Goal: Information Seeking & Learning: Learn about a topic

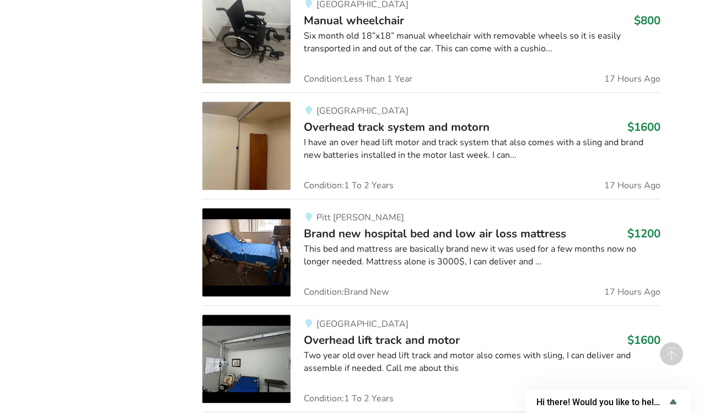
scroll to position [1400, 0]
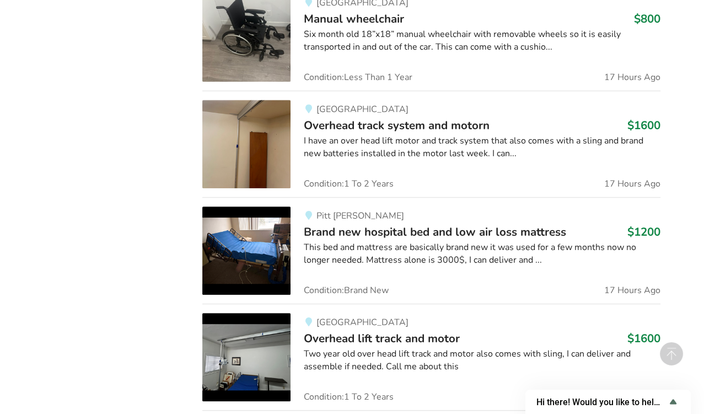
click at [372, 354] on div "Two year old over head lift track and motor also comes with sling, I can delive…" at bounding box center [482, 359] width 357 height 25
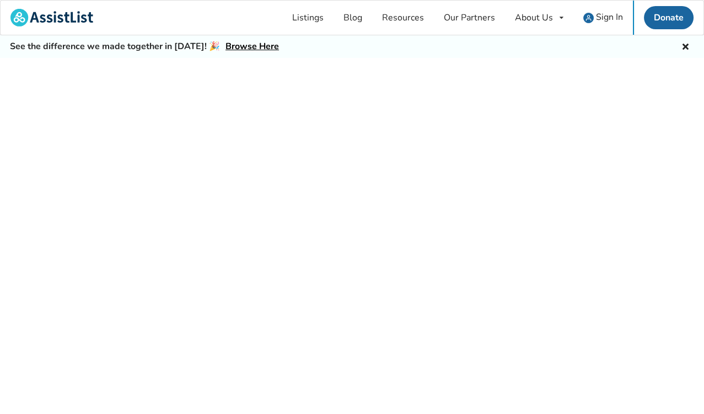
click at [372, 354] on div at bounding box center [352, 248] width 704 height 381
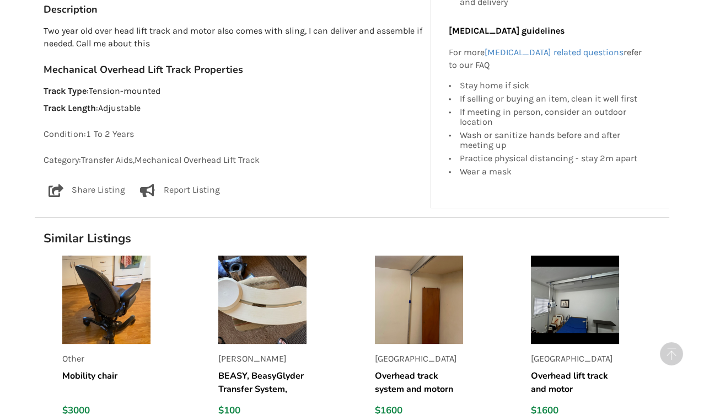
scroll to position [651, 0]
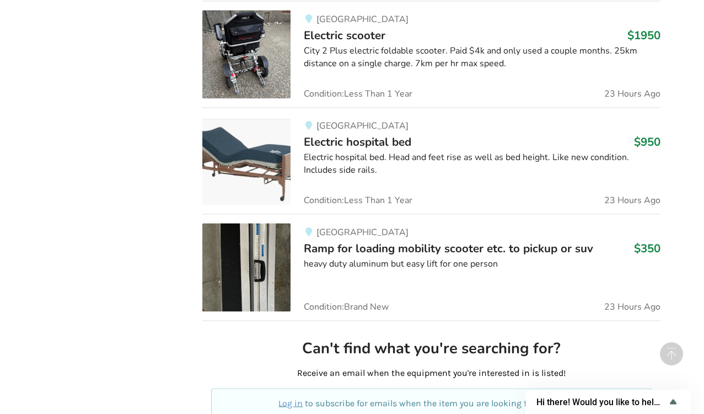
scroll to position [2661, 0]
click at [361, 242] on span "Ramp for loading mobility scooter etc. to pickup or suv" at bounding box center [449, 247] width 290 height 15
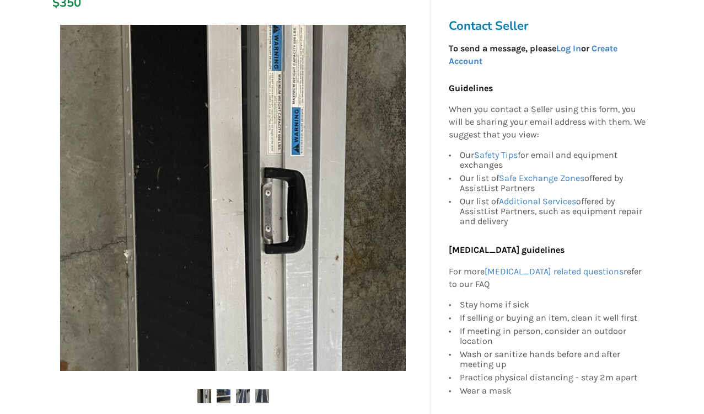
scroll to position [203, 0]
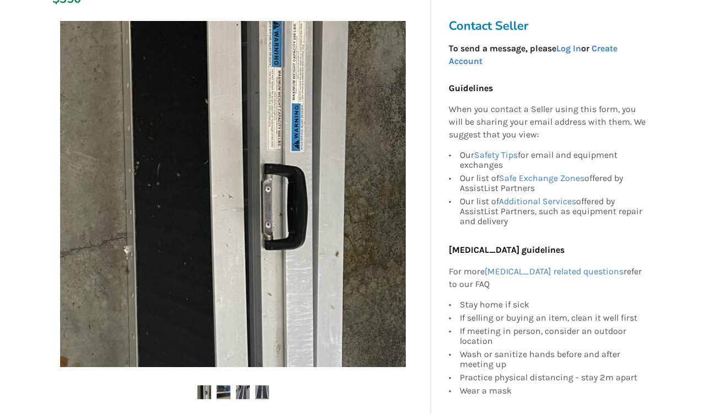
click at [221, 394] on img at bounding box center [224, 392] width 14 height 14
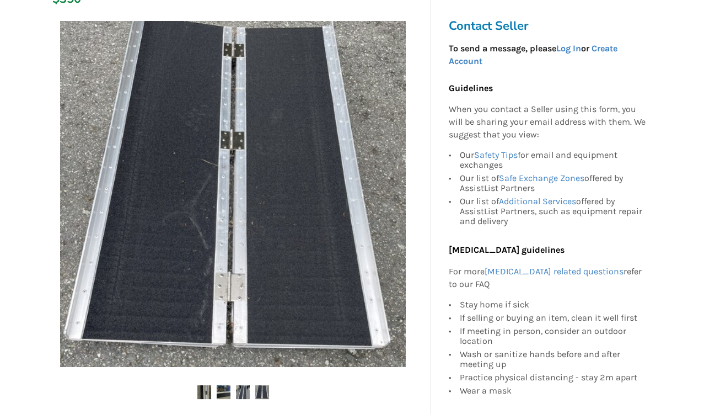
click at [221, 394] on img at bounding box center [224, 392] width 14 height 14
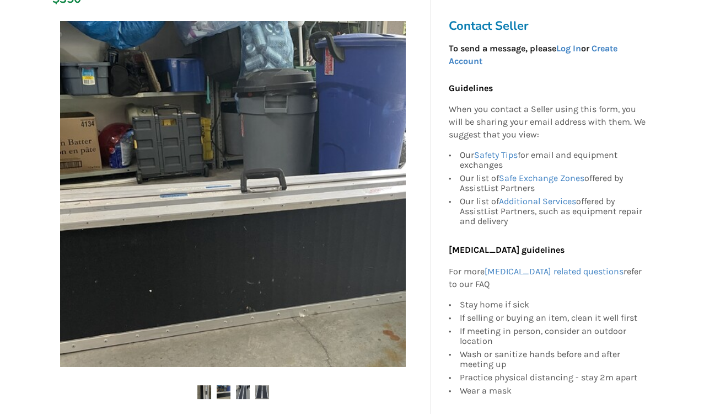
click at [245, 388] on img at bounding box center [243, 392] width 14 height 14
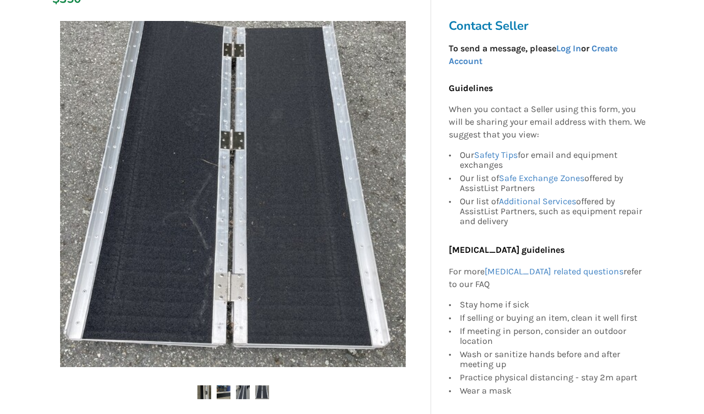
click at [245, 388] on img at bounding box center [243, 392] width 14 height 14
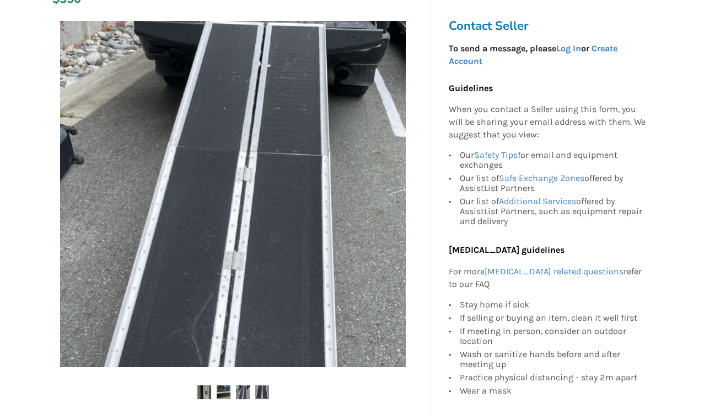
click at [245, 388] on img at bounding box center [243, 392] width 14 height 14
click at [260, 386] on img at bounding box center [262, 392] width 14 height 14
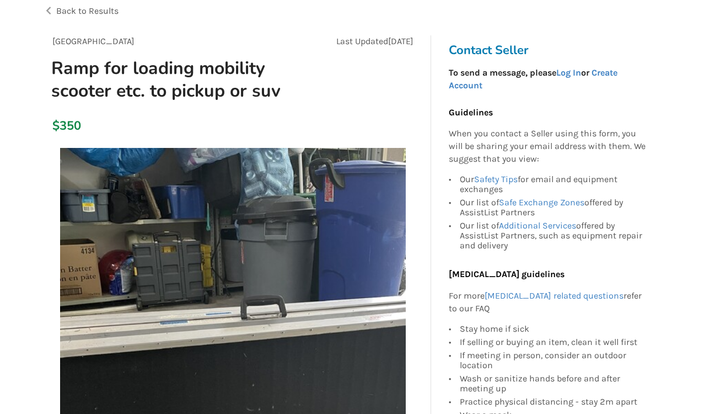
scroll to position [76, 0]
click at [210, 394] on img at bounding box center [233, 321] width 346 height 346
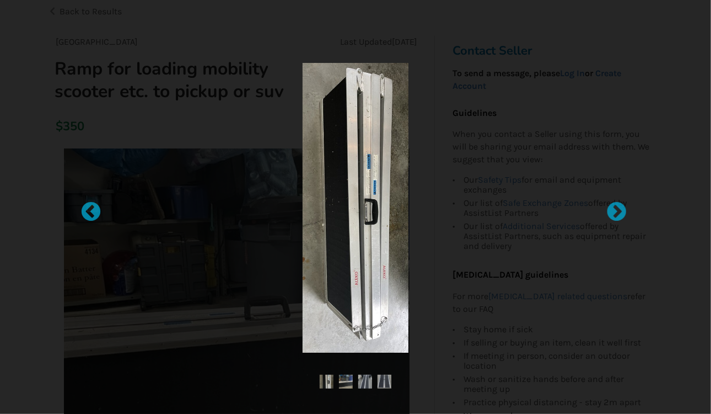
click at [210, 394] on div at bounding box center [355, 207] width 711 height 414
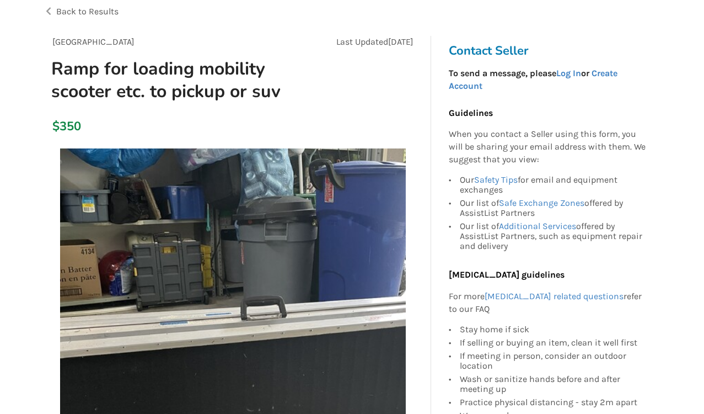
click at [210, 394] on img at bounding box center [233, 321] width 346 height 346
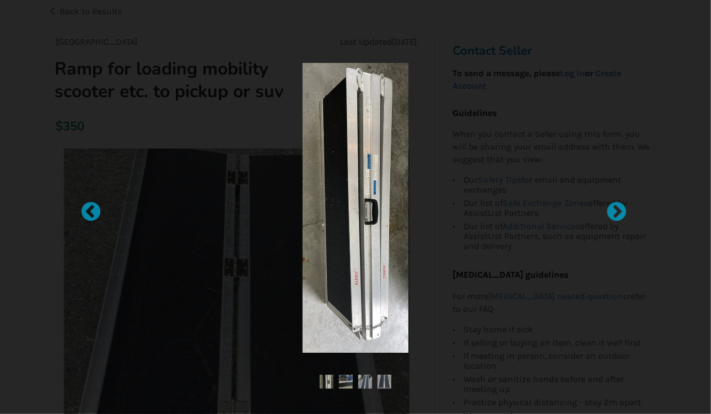
click at [210, 394] on div at bounding box center [355, 207] width 711 height 414
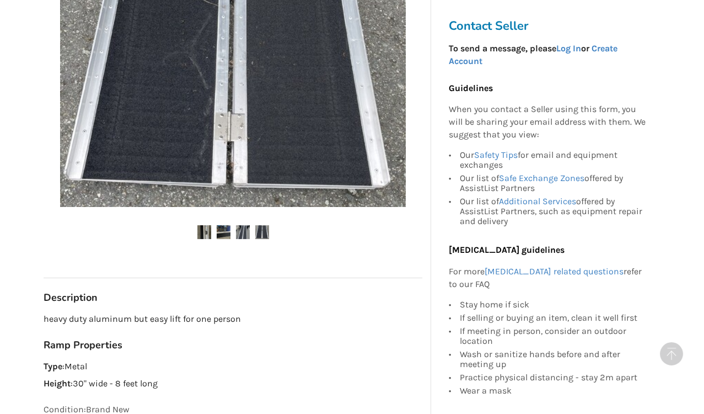
scroll to position [363, 0]
click at [210, 394] on div "Surrey Last Updated [DATE] Ramp for loading mobility scooter etc. to pickup or …" at bounding box center [233, 112] width 379 height 726
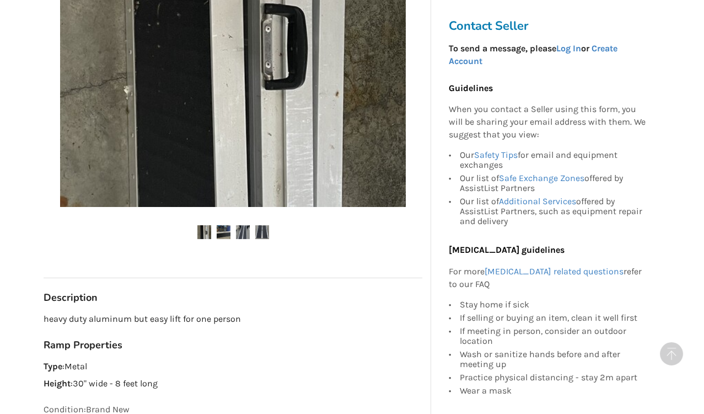
click at [210, 394] on div "Surrey Last Updated [DATE] Ramp for loading mobility scooter etc. to pickup or …" at bounding box center [233, 112] width 379 height 726
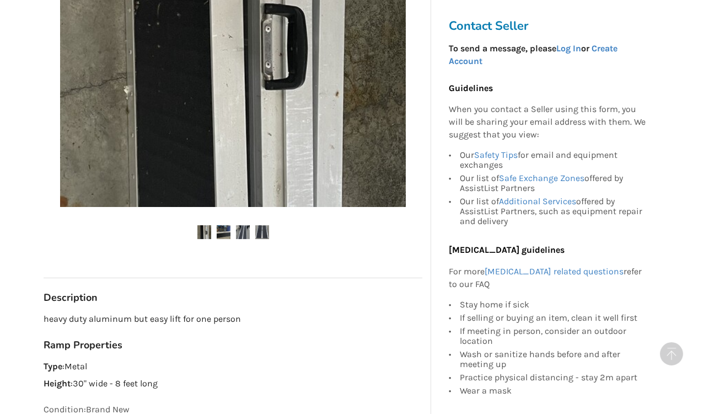
click at [210, 394] on div "Surrey Last Updated [DATE] Ramp for loading mobility scooter etc. to pickup or …" at bounding box center [233, 112] width 379 height 726
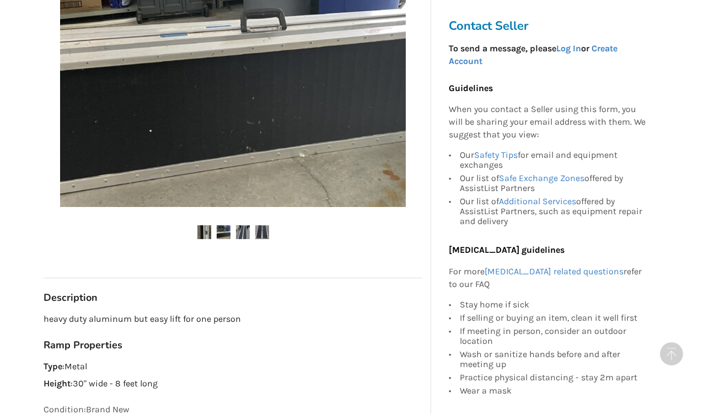
click at [210, 394] on div "Surrey Last Updated [DATE] Ramp for loading mobility scooter etc. to pickup or …" at bounding box center [233, 112] width 379 height 726
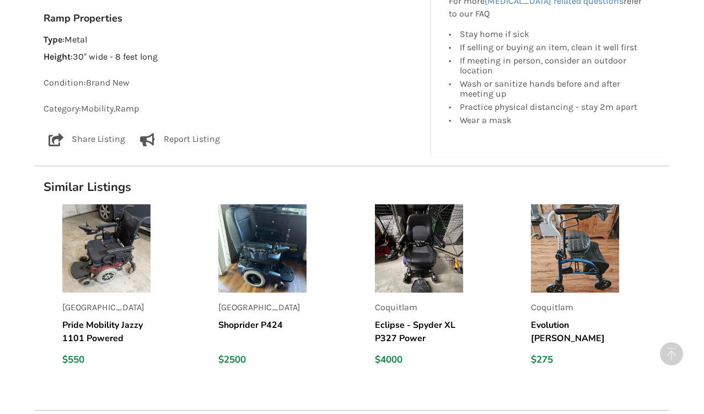
scroll to position [693, 0]
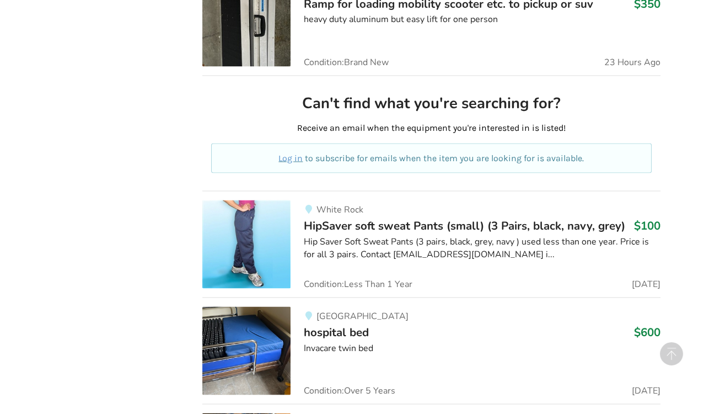
scroll to position [3011, 0]
click at [270, 309] on img at bounding box center [246, 351] width 88 height 88
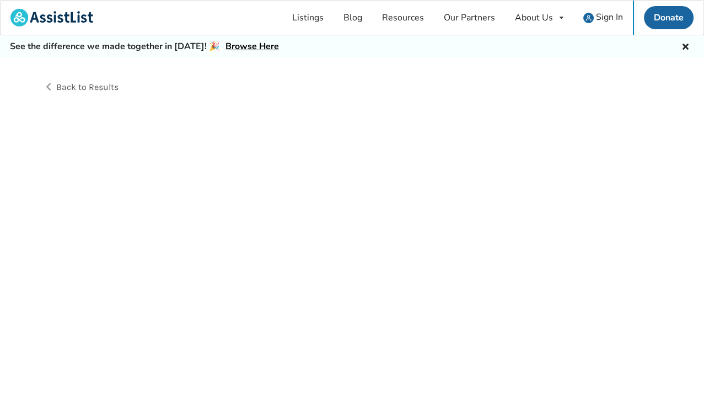
click at [270, 309] on div "Back to Results" at bounding box center [352, 248] width 704 height 381
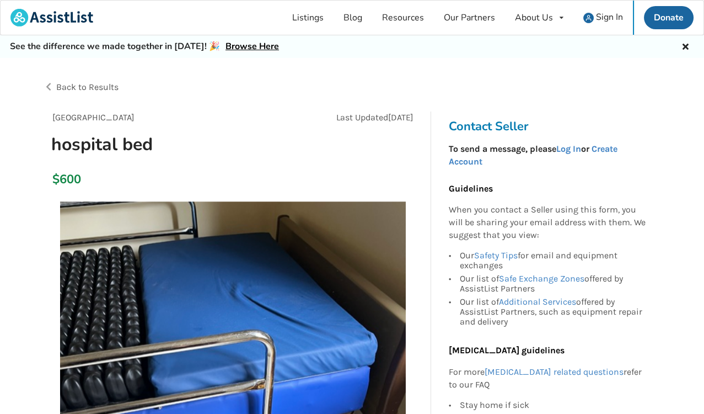
drag, startPoint x: 270, startPoint y: 309, endPoint x: 296, endPoint y: 260, distance: 55.5
click at [296, 260] on img at bounding box center [233, 374] width 346 height 346
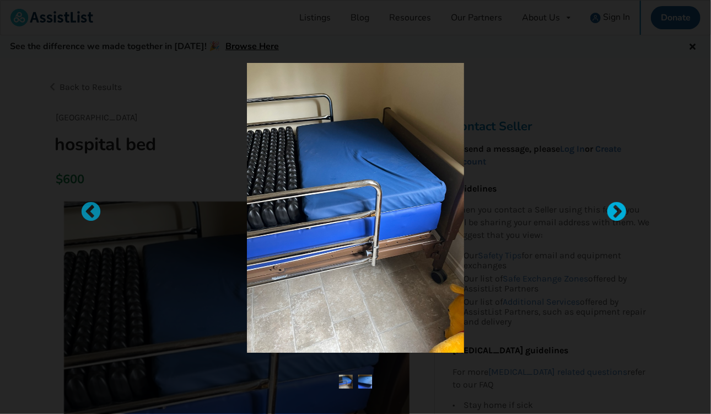
click at [614, 207] on div at bounding box center [611, 206] width 11 height 11
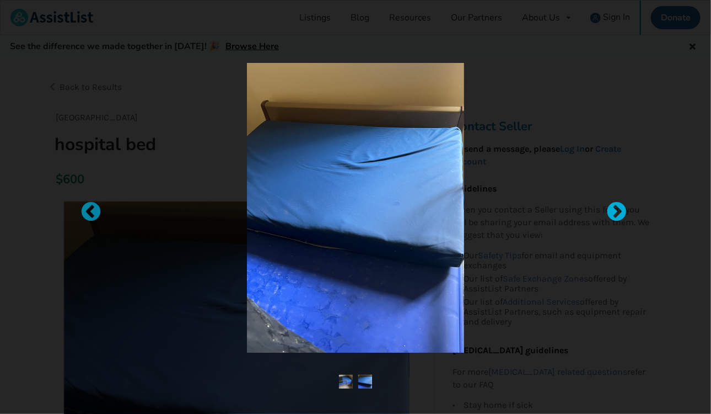
click at [614, 207] on div at bounding box center [611, 206] width 11 height 11
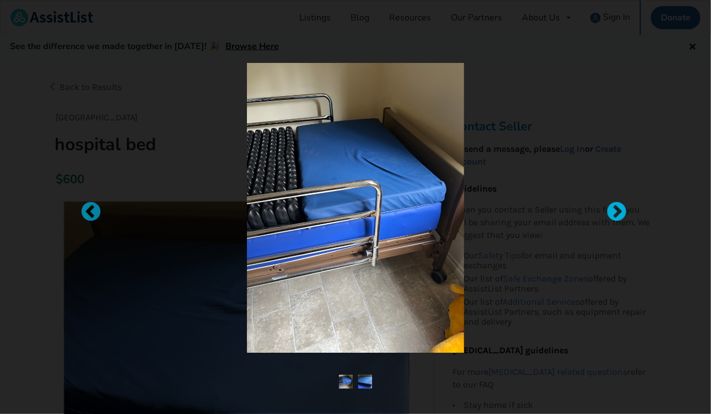
click at [614, 207] on div at bounding box center [611, 206] width 11 height 11
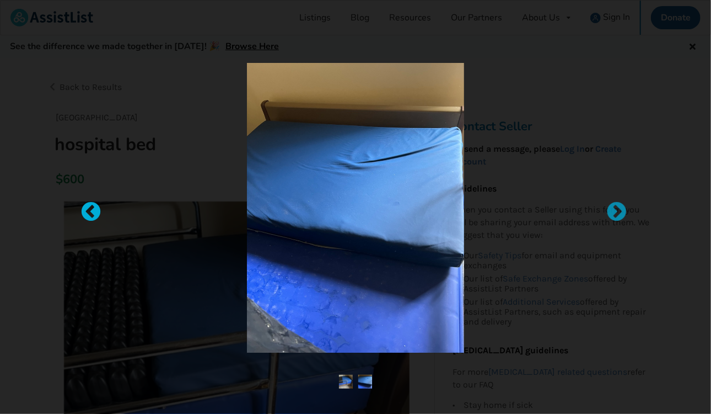
click at [83, 207] on div at bounding box center [85, 206] width 11 height 11
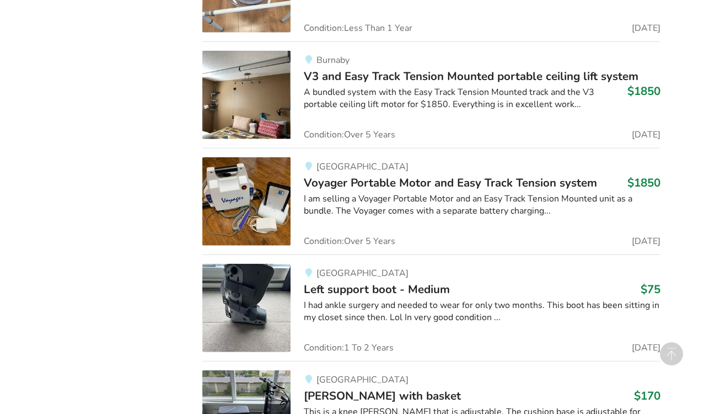
scroll to position [4018, 0]
click at [427, 226] on div at bounding box center [482, 226] width 357 height 1
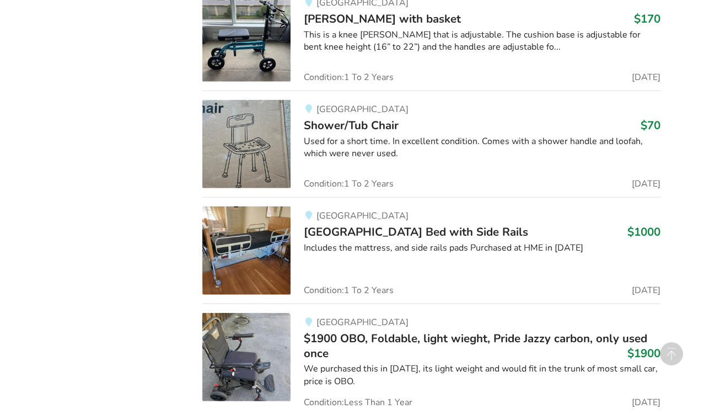
scroll to position [4395, 0]
click at [327, 224] on span "[GEOGRAPHIC_DATA] Bed with Side Rails" at bounding box center [416, 231] width 224 height 15
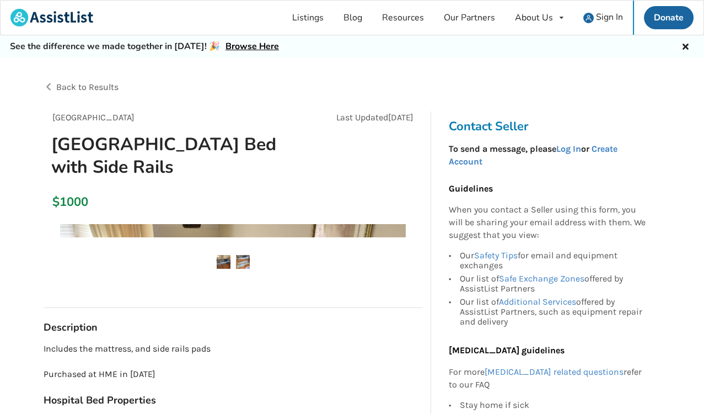
click at [327, 218] on div at bounding box center [233, 227] width 379 height 18
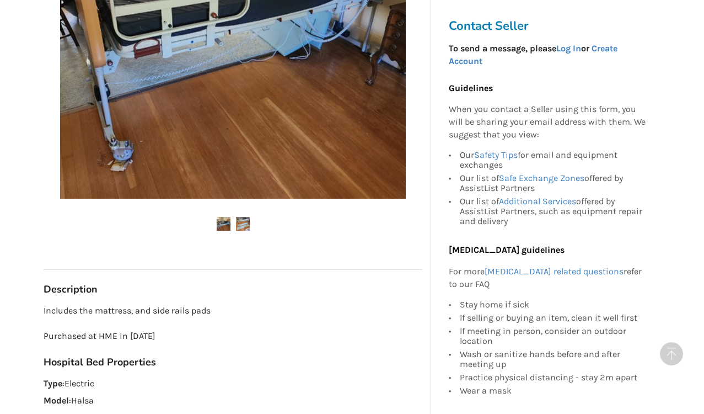
scroll to position [372, 0]
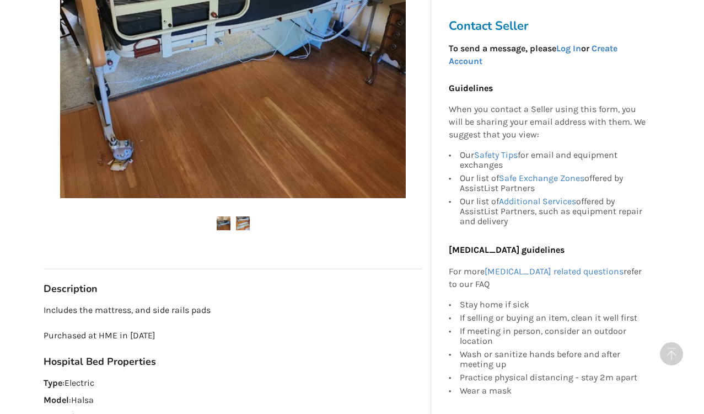
click at [310, 278] on div "[GEOGRAPHIC_DATA] Last Updated [DATE] [GEOGRAPHIC_DATA] Bed with Side Rails $10…" at bounding box center [233, 132] width 379 height 785
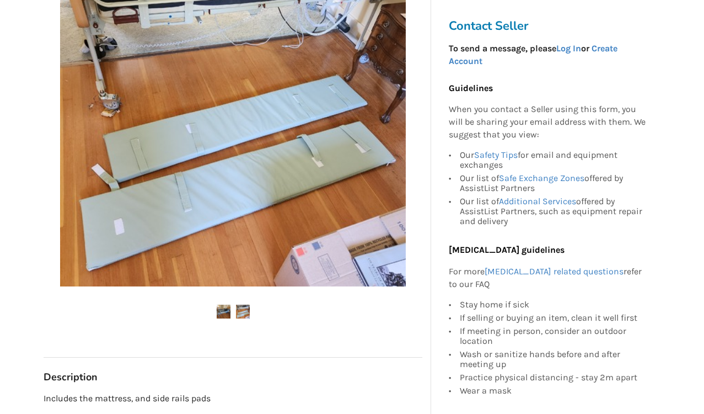
scroll to position [285, 0]
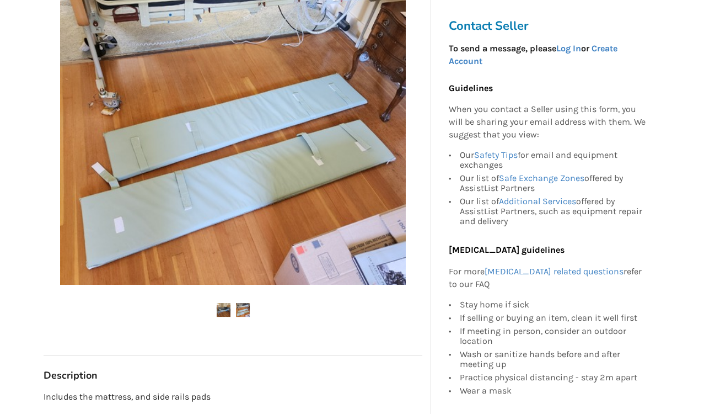
click at [242, 309] on img at bounding box center [243, 310] width 14 height 14
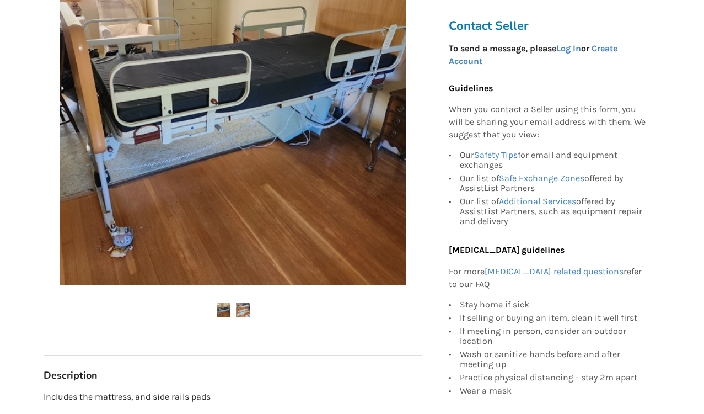
click at [217, 310] on img at bounding box center [224, 310] width 14 height 14
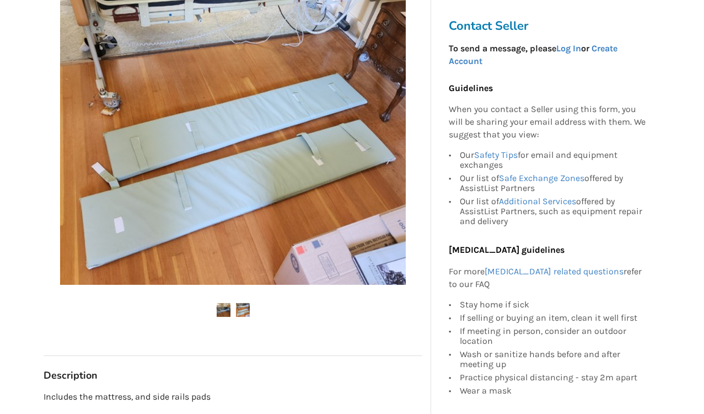
click at [217, 310] on img at bounding box center [224, 310] width 14 height 14
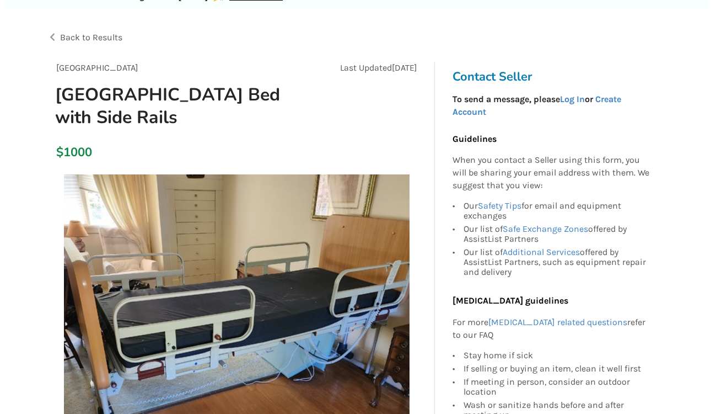
scroll to position [50, 0]
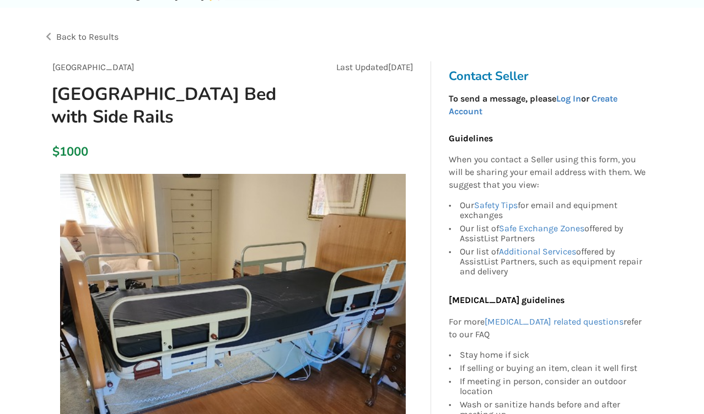
click at [217, 312] on img at bounding box center [233, 347] width 346 height 346
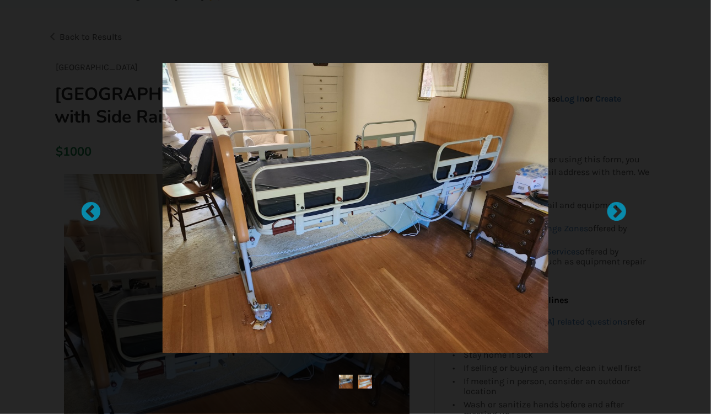
click at [217, 312] on img at bounding box center [356, 208] width 386 height 290
click at [328, 240] on img at bounding box center [356, 208] width 386 height 290
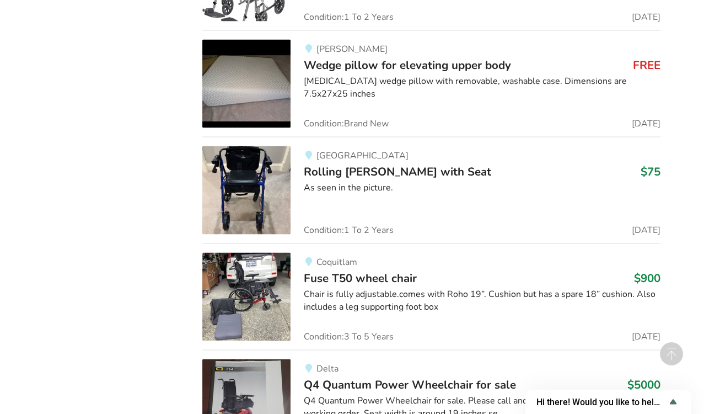
scroll to position [9282, 0]
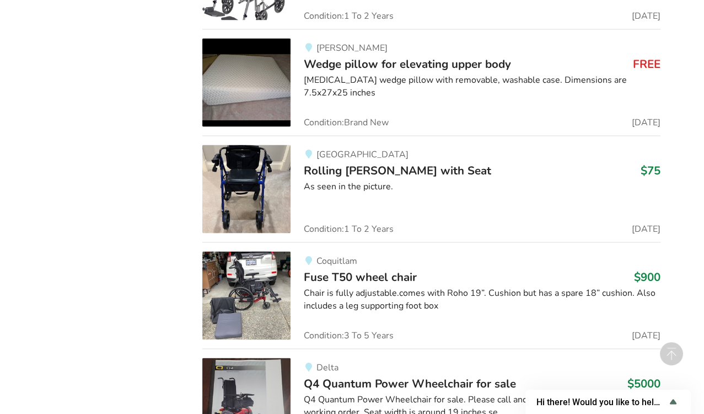
click at [397, 287] on div "Chair is fully adjustable.comes with Roho 19”. Cushion but has a spare 18” cush…" at bounding box center [482, 299] width 357 height 25
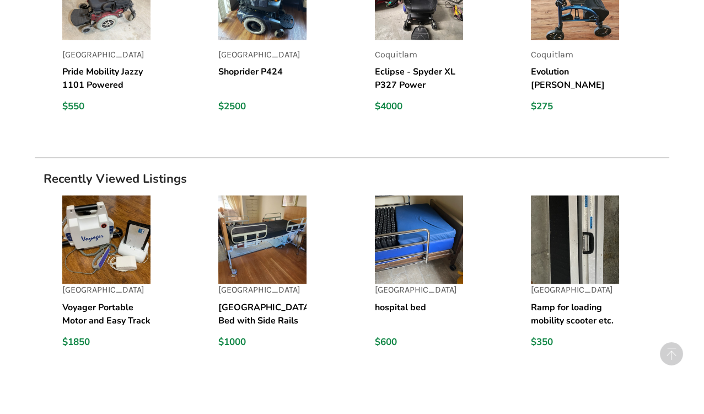
scroll to position [1317, 0]
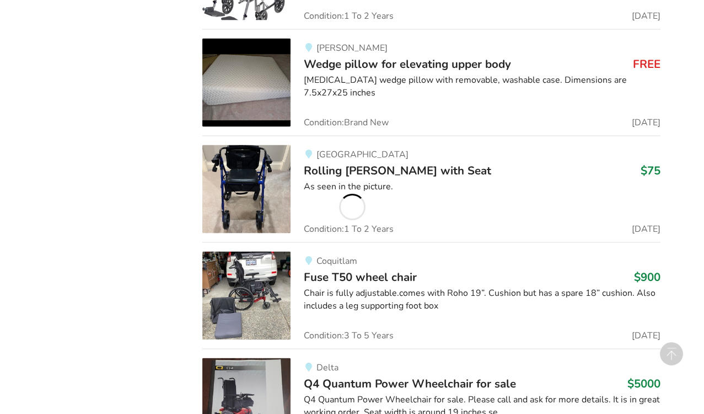
scroll to position [1145, 0]
